Goal: Entertainment & Leisure: Consume media (video, audio)

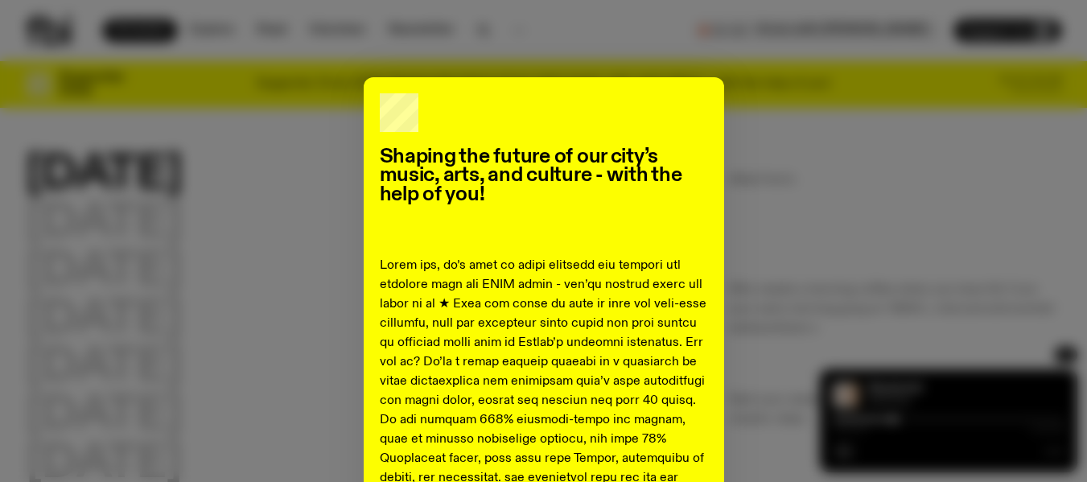
click at [785, 68] on div "Shaping the future of our city’s music, arts, and culture - with the help of yo…" at bounding box center [543, 241] width 1087 height 482
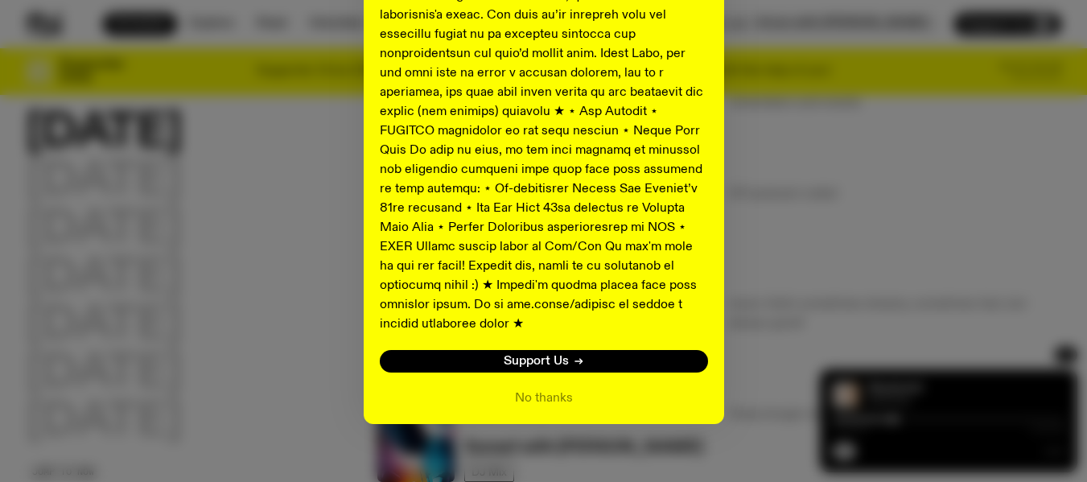
scroll to position [413, 0]
click at [527, 389] on button "No thanks" at bounding box center [544, 398] width 58 height 19
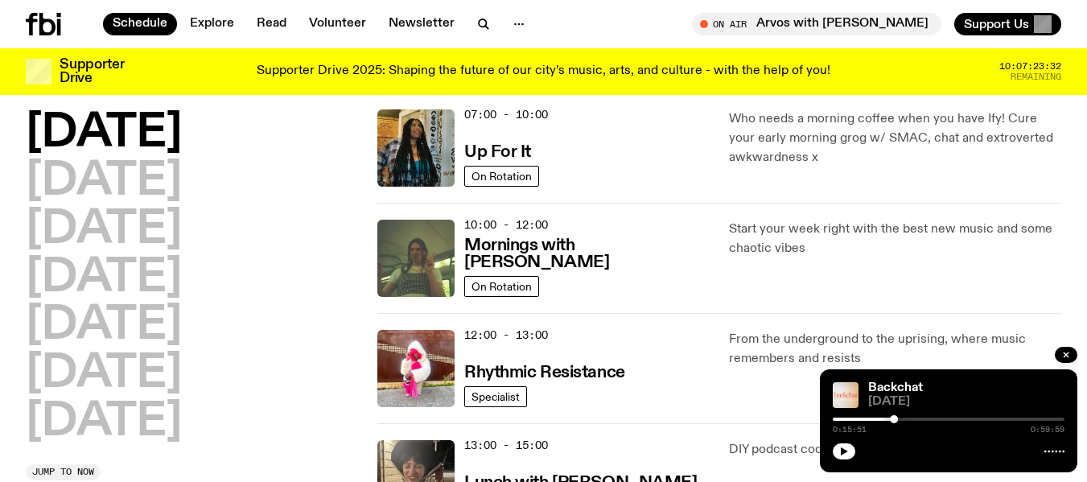
scroll to position [157, 0]
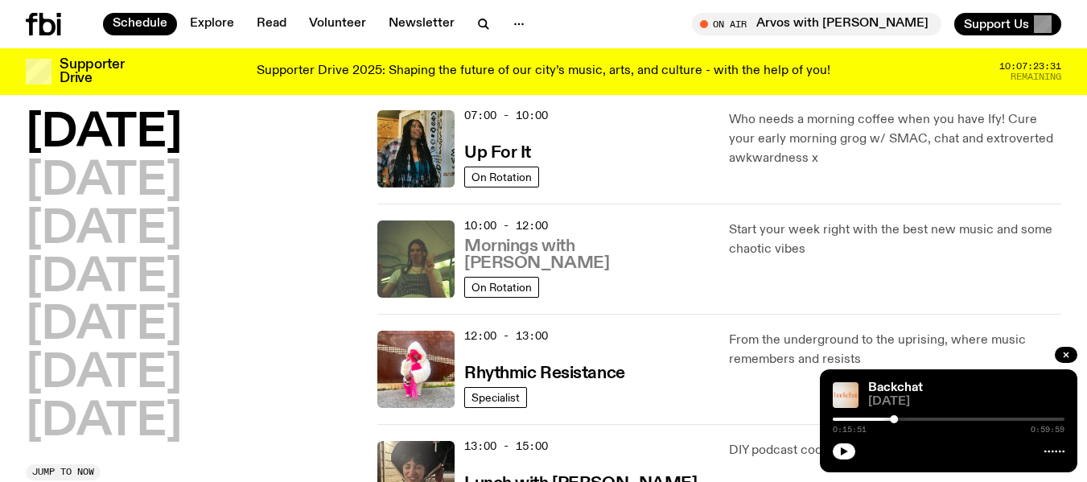
click at [643, 269] on h3 "Mornings with [PERSON_NAME]" at bounding box center [586, 255] width 245 height 34
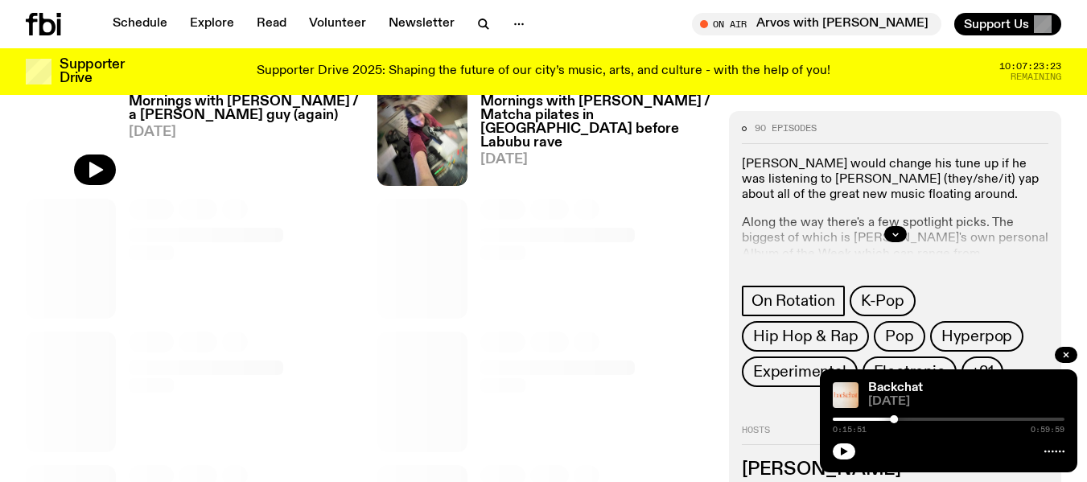
scroll to position [812, 0]
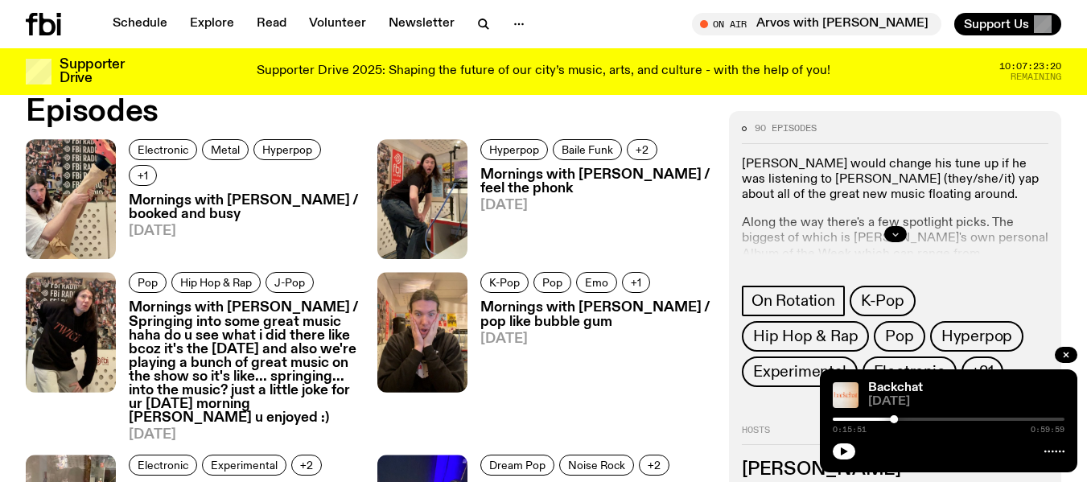
click at [893, 229] on button "button" at bounding box center [895, 234] width 23 height 16
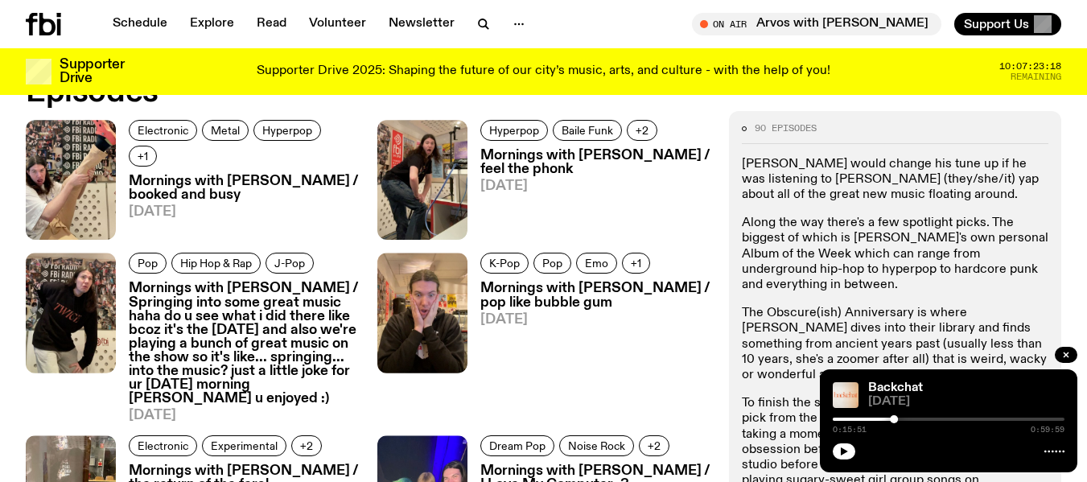
scroll to position [829, 0]
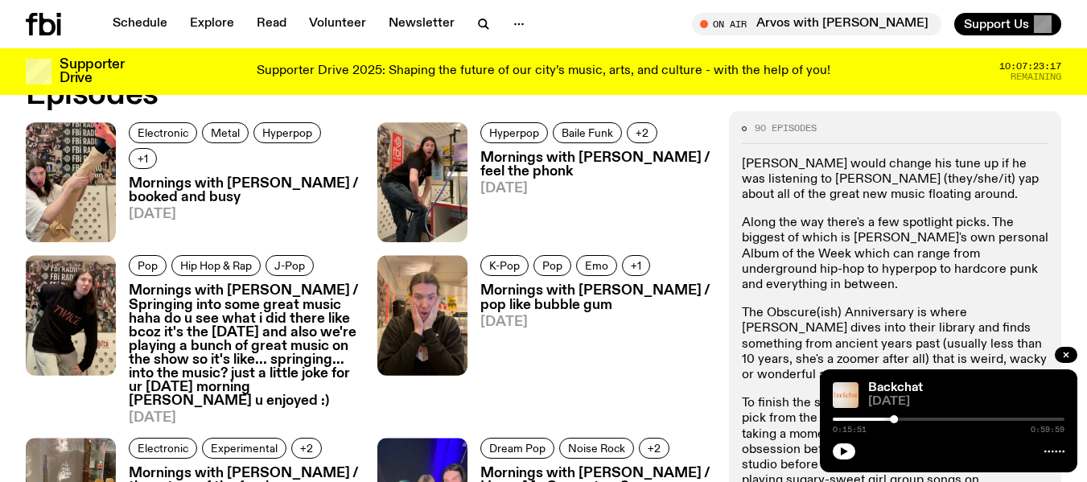
click at [501, 168] on h3 "Mornings with [PERSON_NAME] / feel the phonk" at bounding box center [594, 164] width 229 height 27
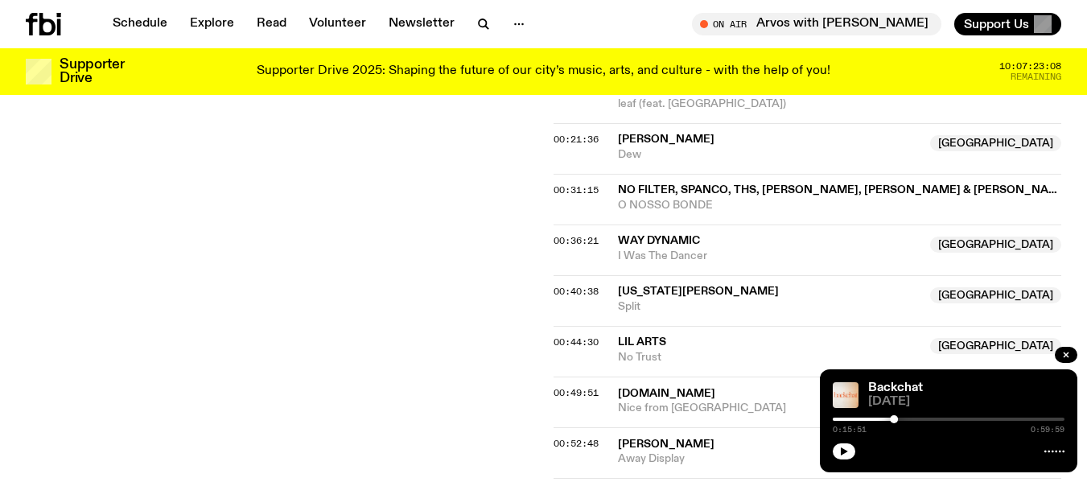
scroll to position [960, 0]
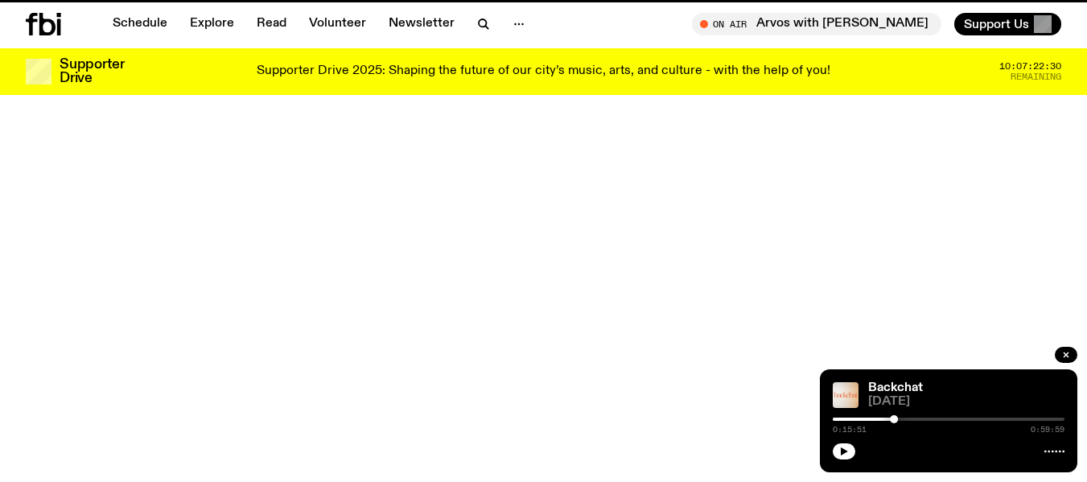
scroll to position [829, 0]
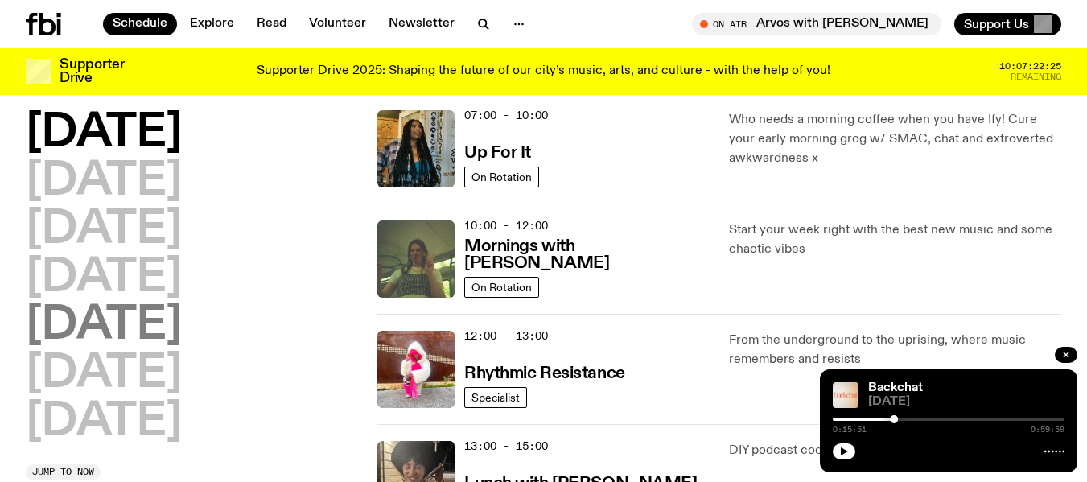
click at [109, 324] on h2 "[DATE]" at bounding box center [104, 325] width 156 height 45
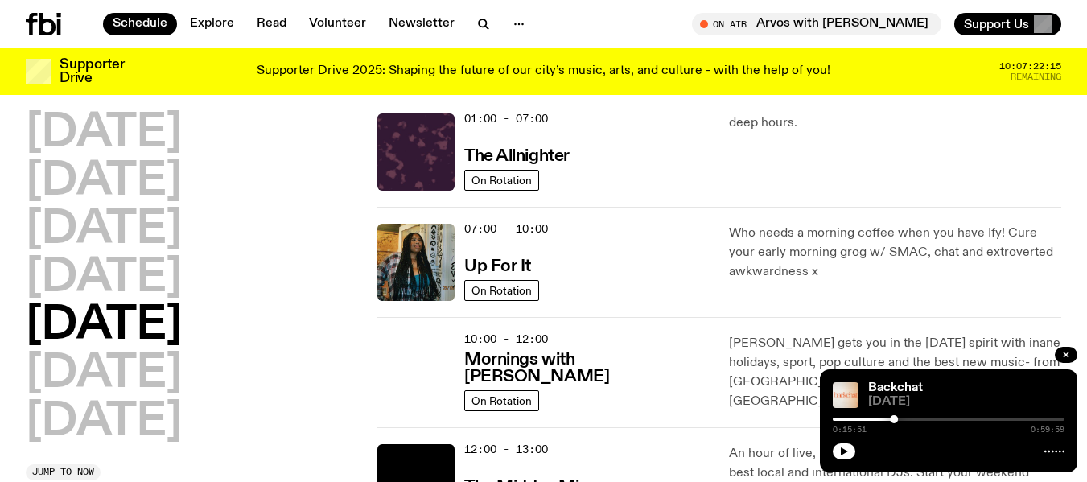
scroll to position [43, 0]
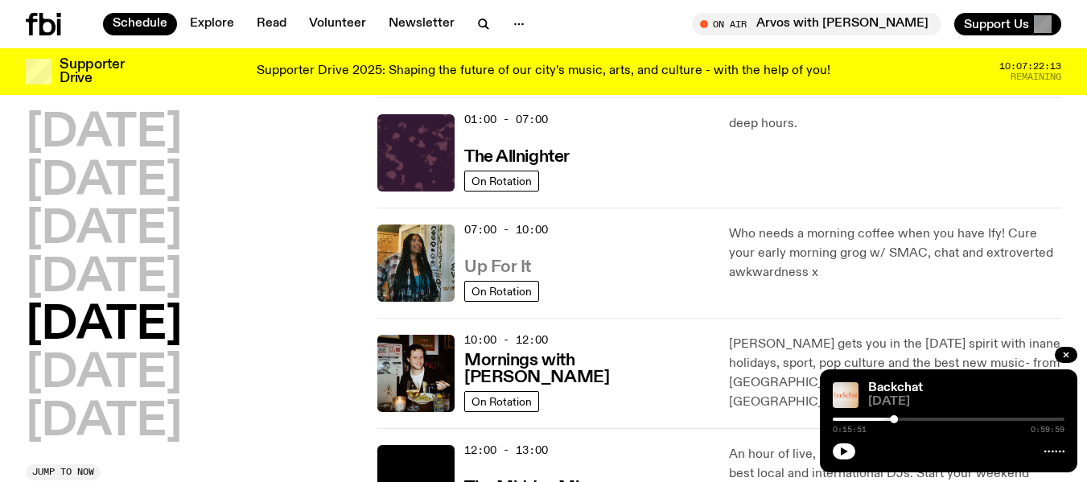
click at [506, 260] on h3 "Up For It" at bounding box center [497, 267] width 67 height 17
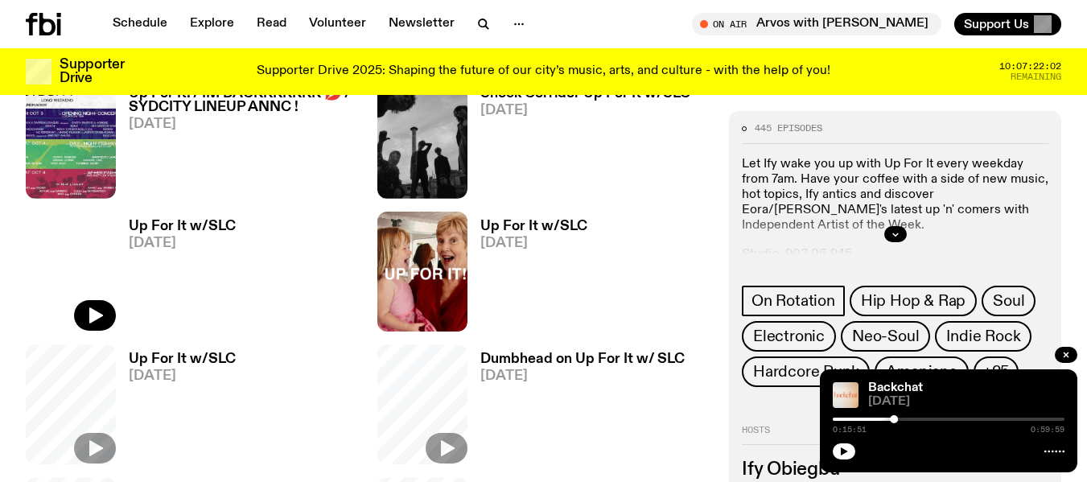
scroll to position [737, 0]
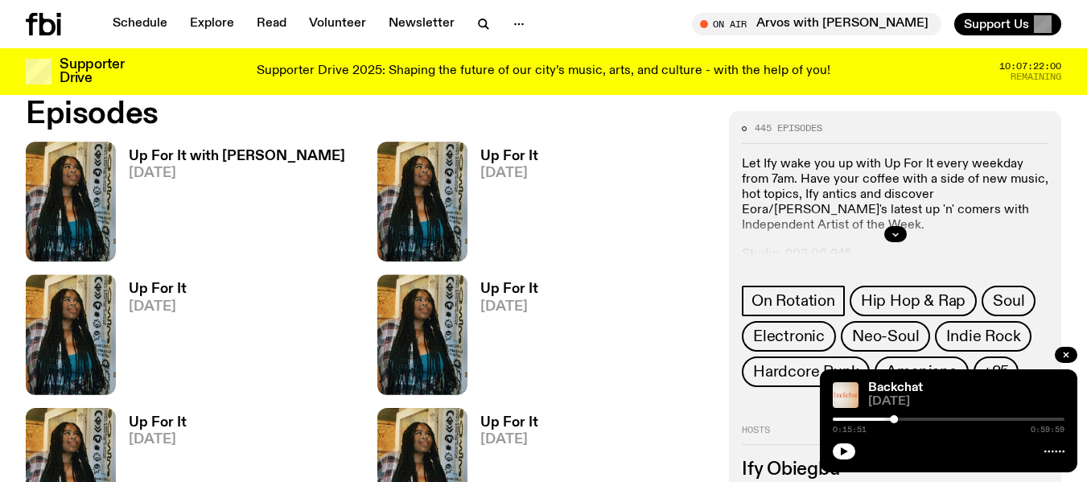
click at [488, 154] on h3 "Up For It" at bounding box center [509, 157] width 58 height 14
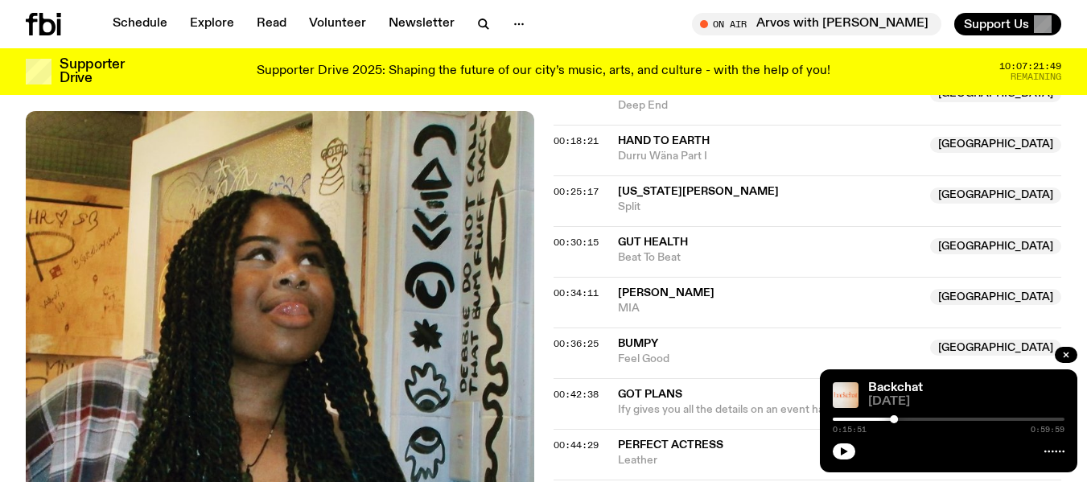
scroll to position [784, 0]
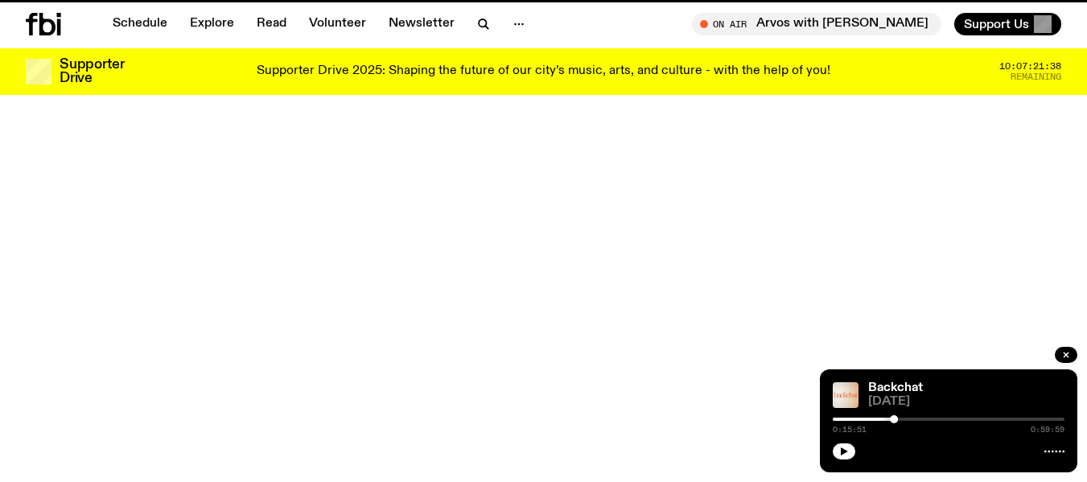
scroll to position [737, 0]
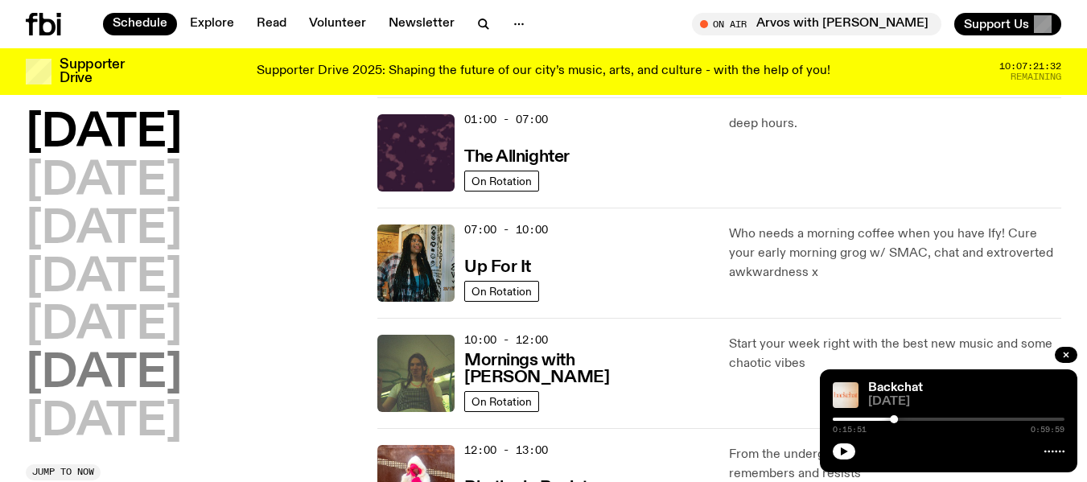
click at [135, 390] on h2 "[DATE]" at bounding box center [104, 374] width 156 height 45
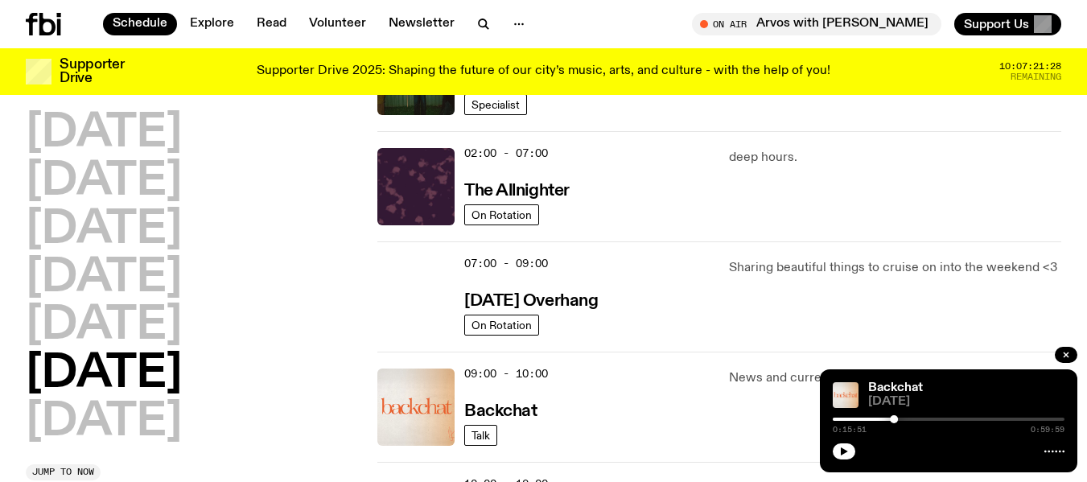
scroll to position [122, 0]
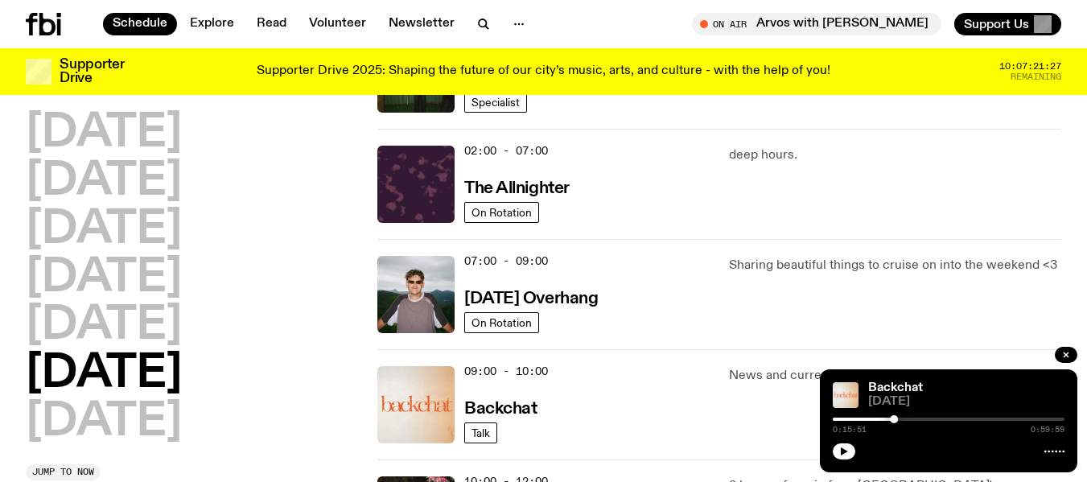
click at [536, 258] on span "07:00 - 09:00" at bounding box center [506, 260] width 84 height 15
click at [526, 288] on link "[DATE] Overhang" at bounding box center [531, 297] width 134 height 20
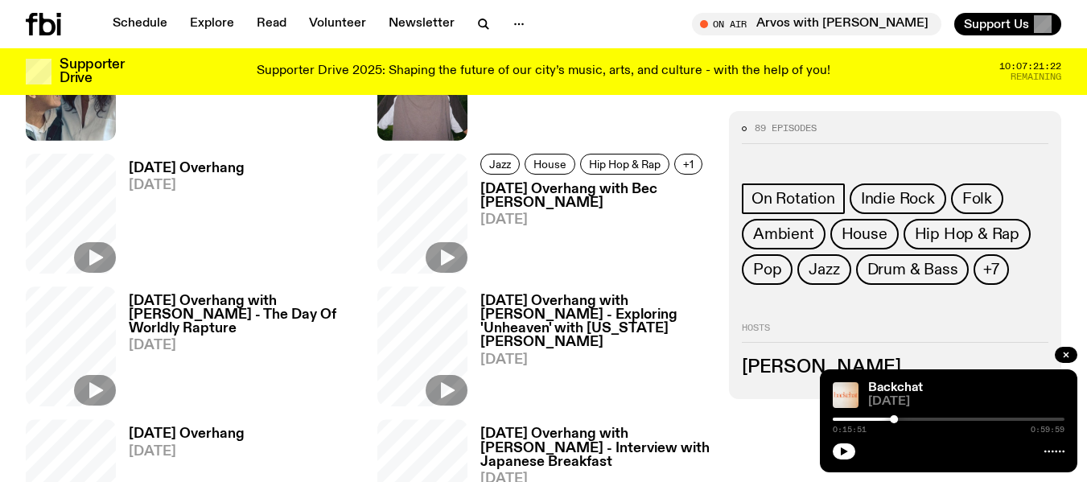
scroll to position [760, 0]
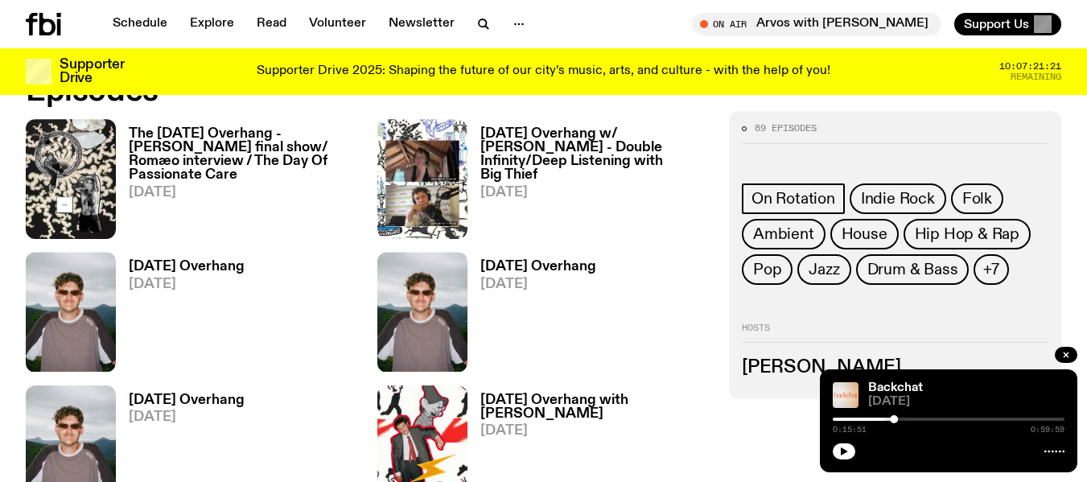
click at [287, 155] on h3 "The [DATE] Overhang - [PERSON_NAME] final show/ Romæo interview / The Day Of Pa…" at bounding box center [243, 154] width 229 height 55
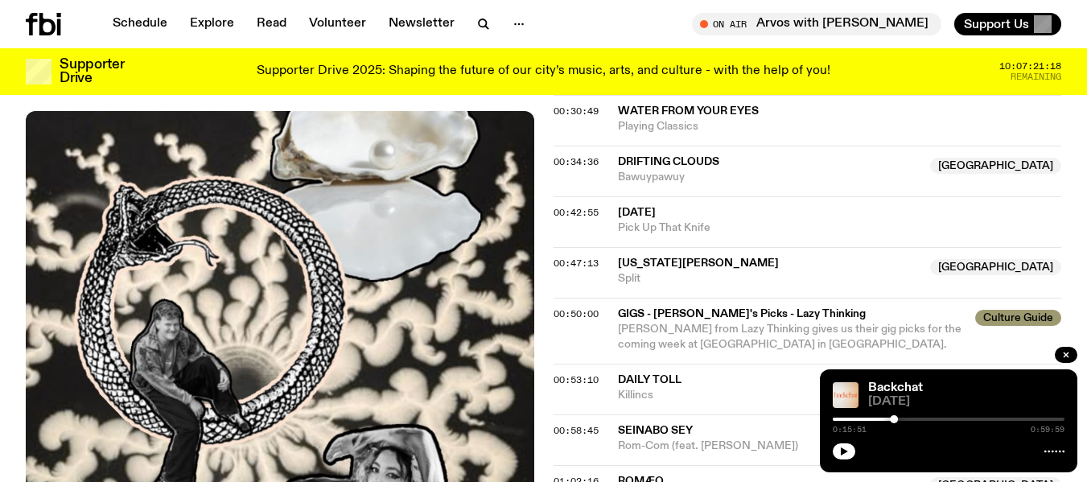
scroll to position [991, 0]
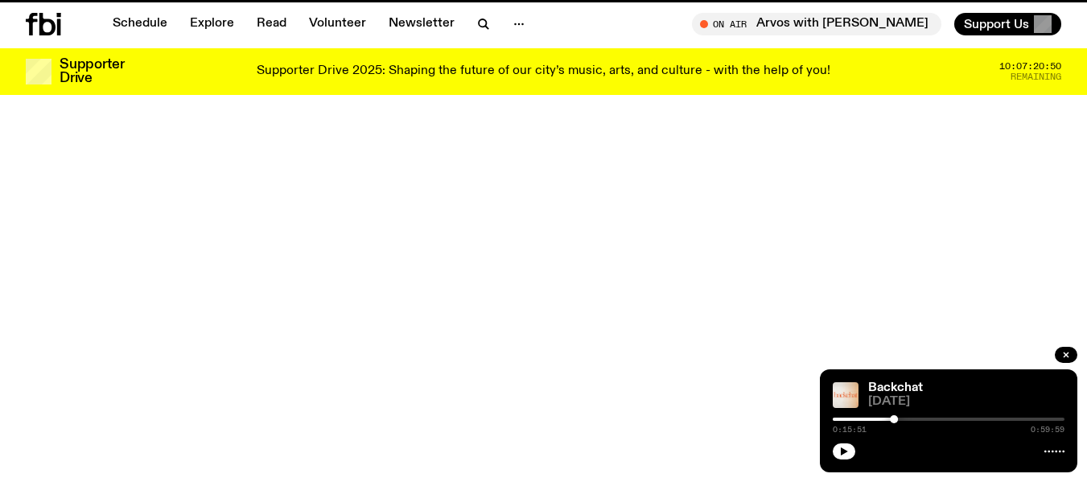
scroll to position [760, 0]
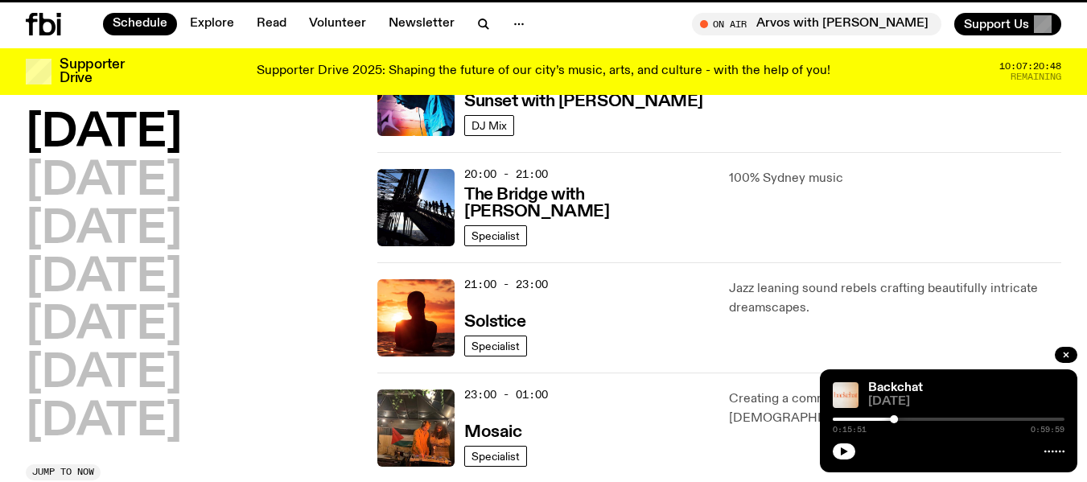
scroll to position [122, 0]
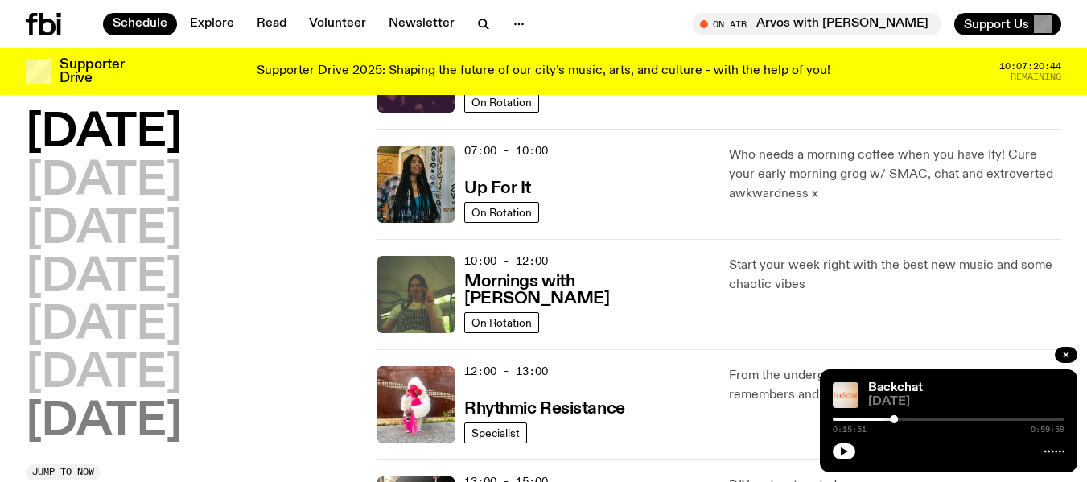
click at [133, 410] on h2 "[DATE]" at bounding box center [104, 422] width 156 height 45
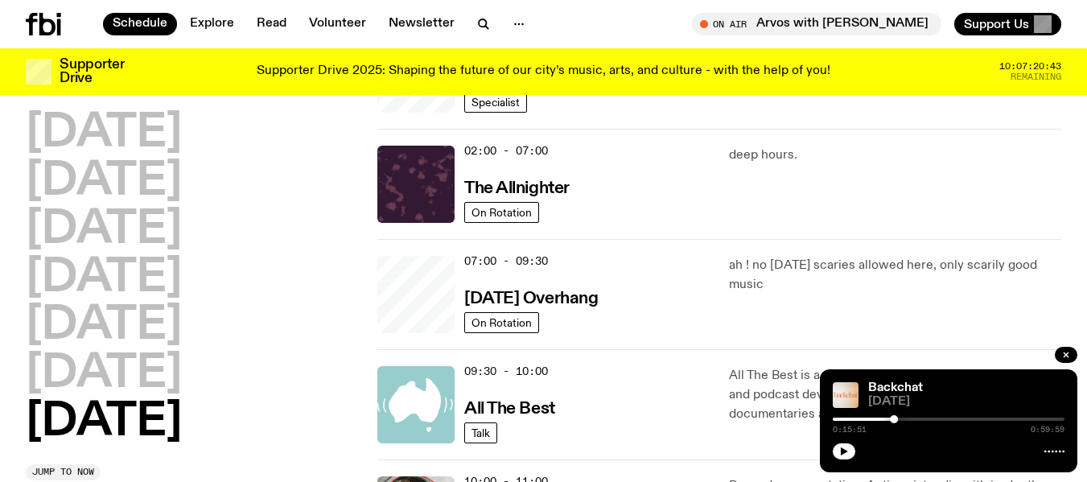
scroll to position [45, 0]
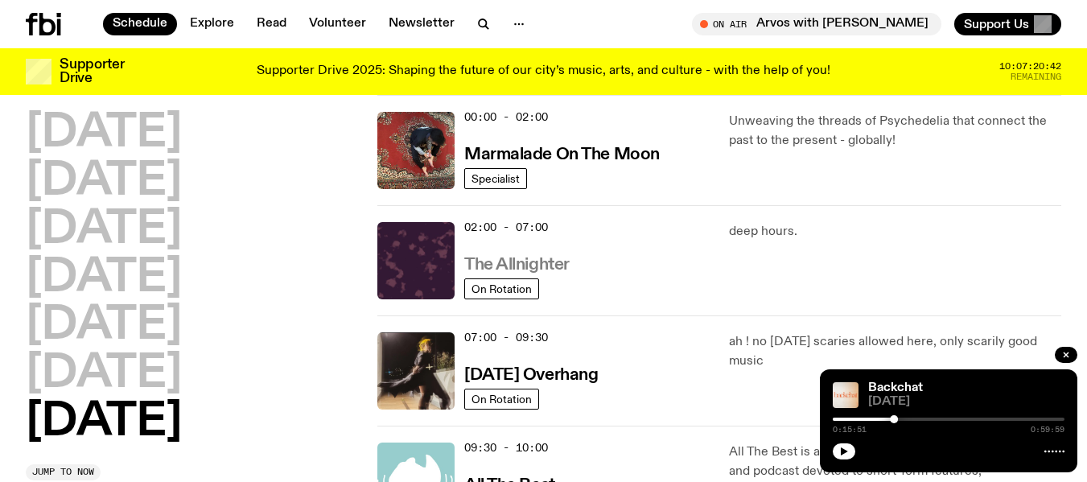
click at [534, 268] on h3 "The Allnighter" at bounding box center [516, 265] width 105 height 17
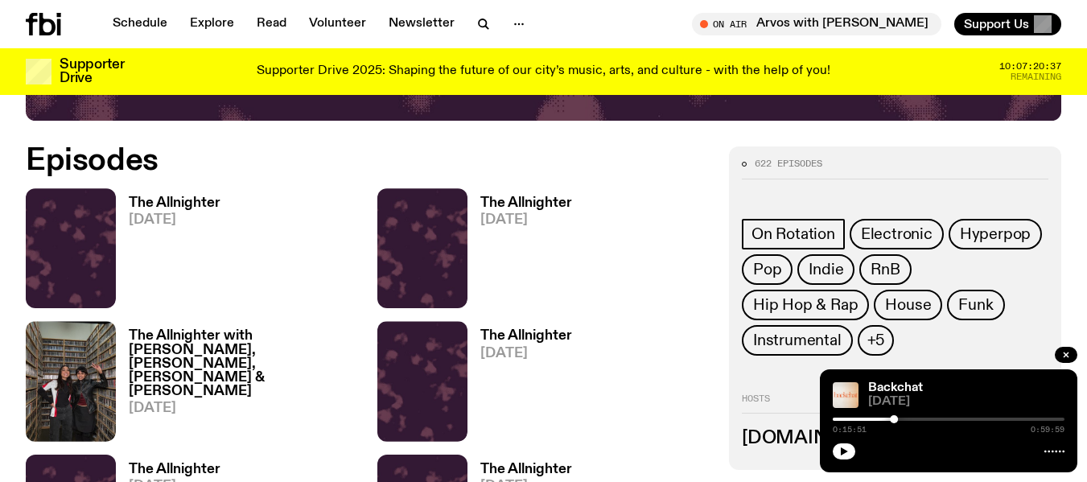
scroll to position [691, 0]
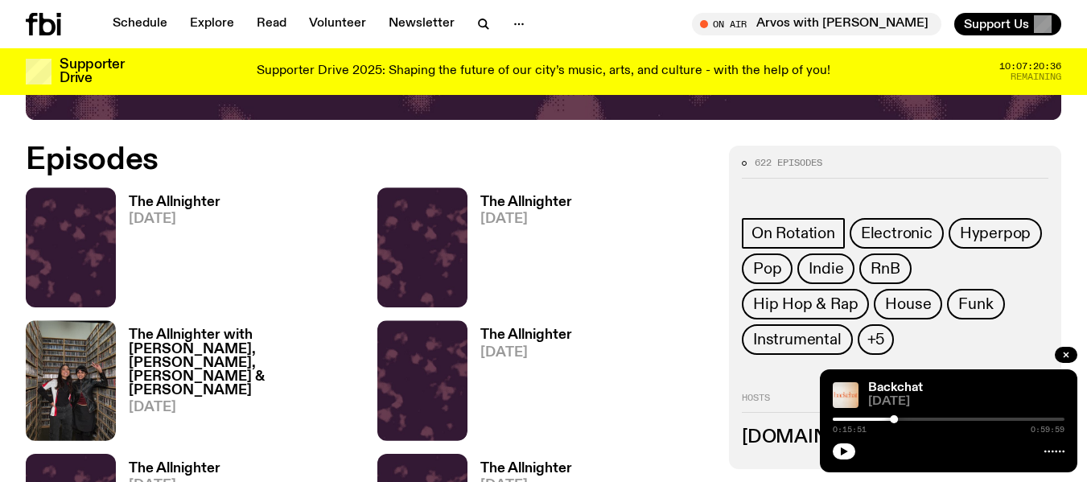
click at [513, 196] on h3 "The Allnighter" at bounding box center [526, 203] width 92 height 14
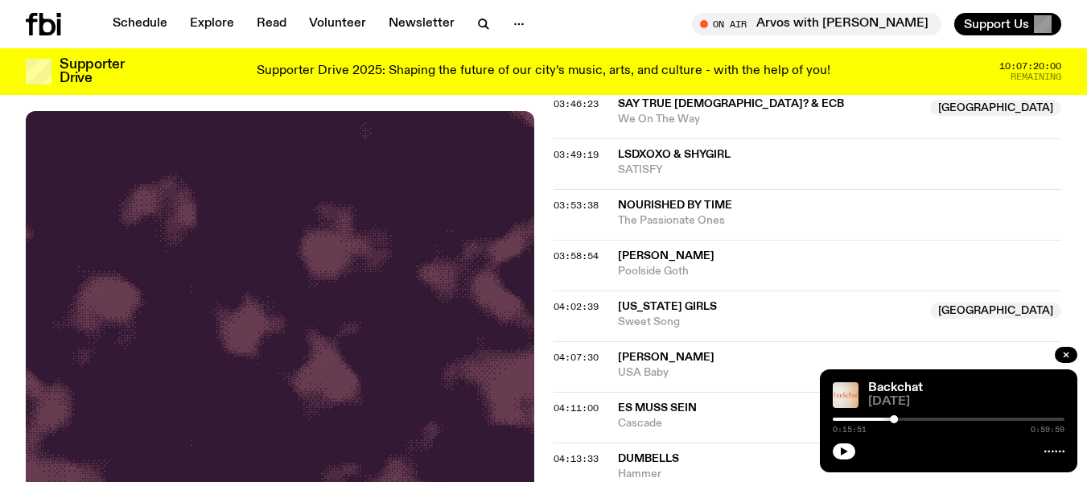
scroll to position [1971, 0]
